Goal: Find specific page/section: Find specific page/section

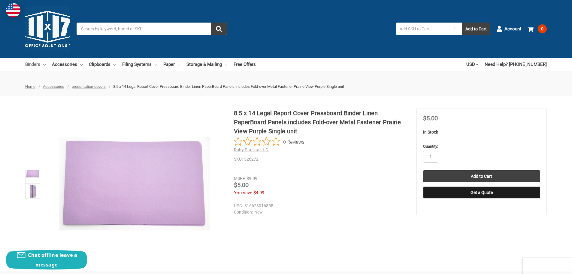
click at [34, 63] on link "Binders" at bounding box center [35, 64] width 20 height 13
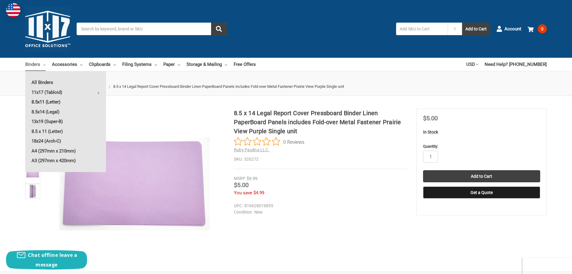
click at [57, 102] on link "8.5x11 (Letter)" at bounding box center [65, 102] width 81 height 10
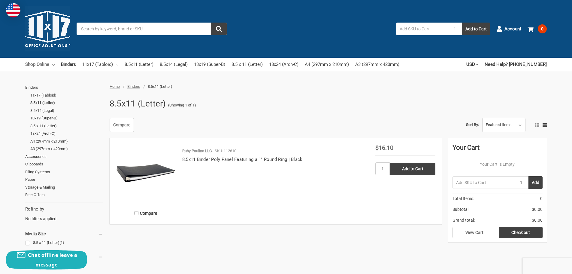
click at [42, 66] on link "Shop Online" at bounding box center [39, 64] width 29 height 13
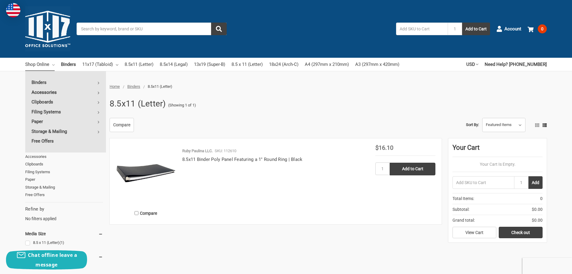
click at [45, 91] on link "Accessories" at bounding box center [65, 92] width 81 height 10
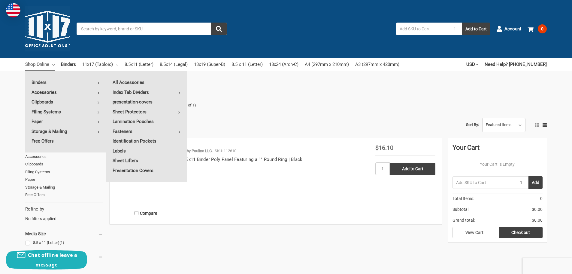
click at [141, 171] on link "Presentation Covers" at bounding box center [146, 171] width 81 height 10
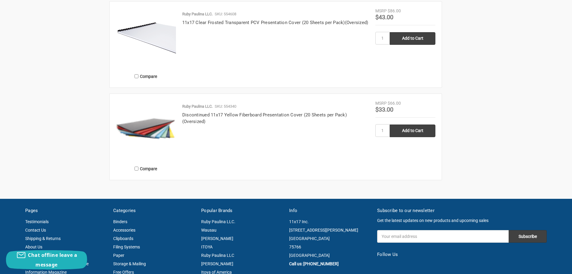
scroll to position [932, 0]
